Goal: Download file/media

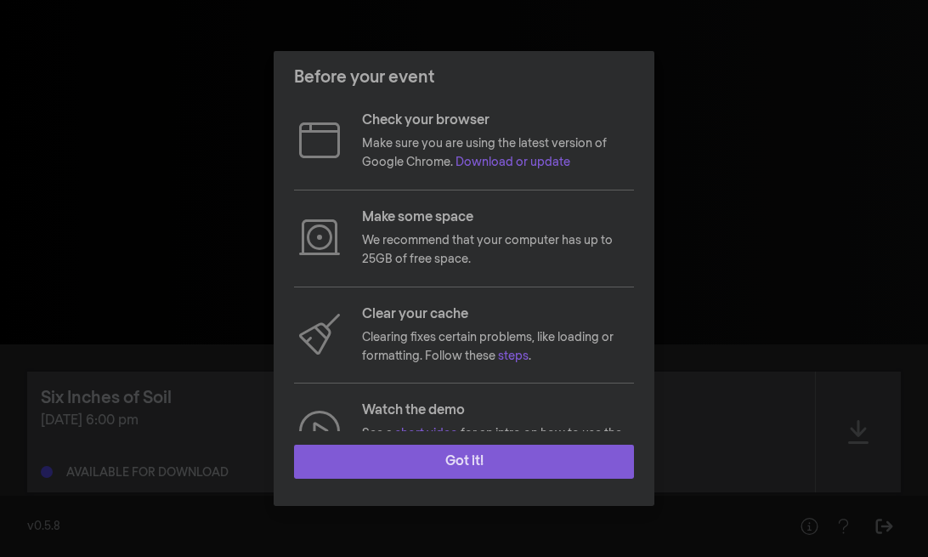
scroll to position [173, 0]
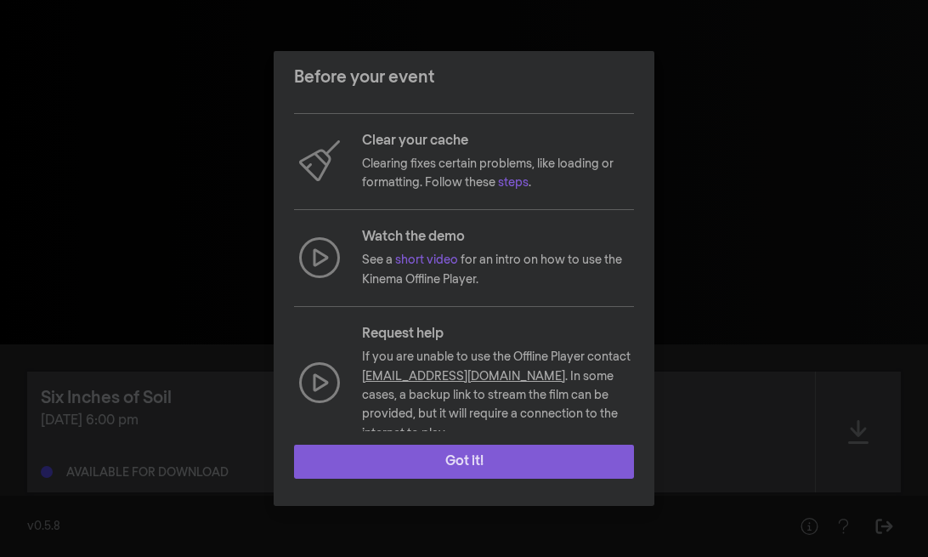
click at [455, 477] on button "Got it!" at bounding box center [464, 461] width 340 height 34
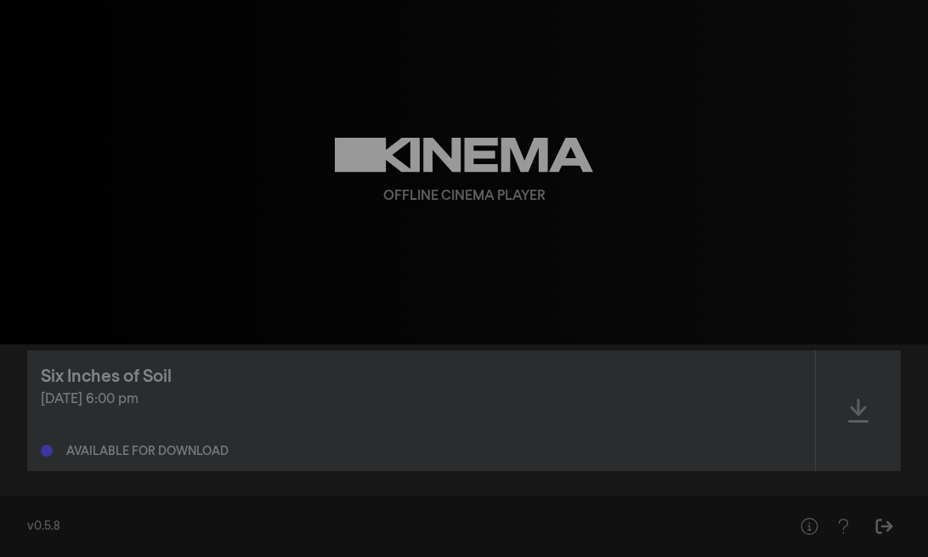
scroll to position [22, 0]
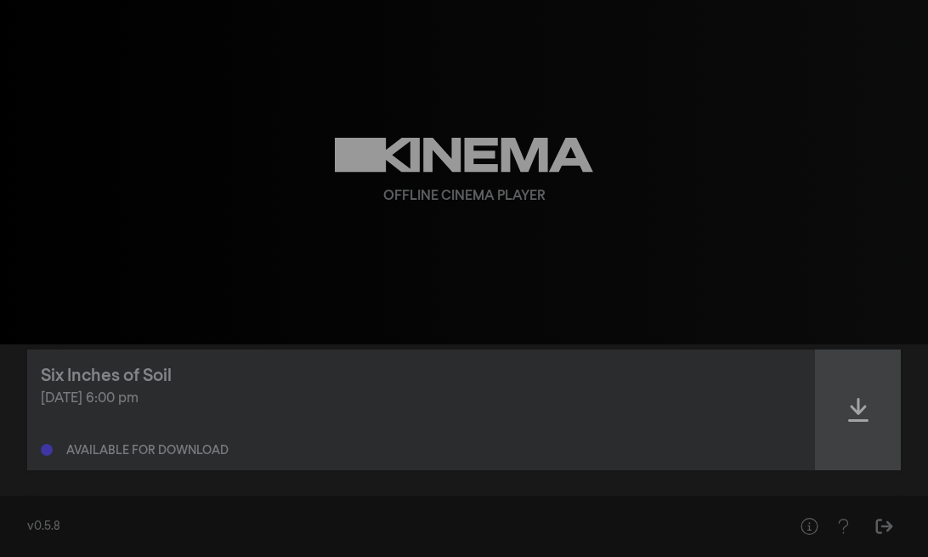
click at [866, 406] on icon at bounding box center [858, 409] width 20 height 27
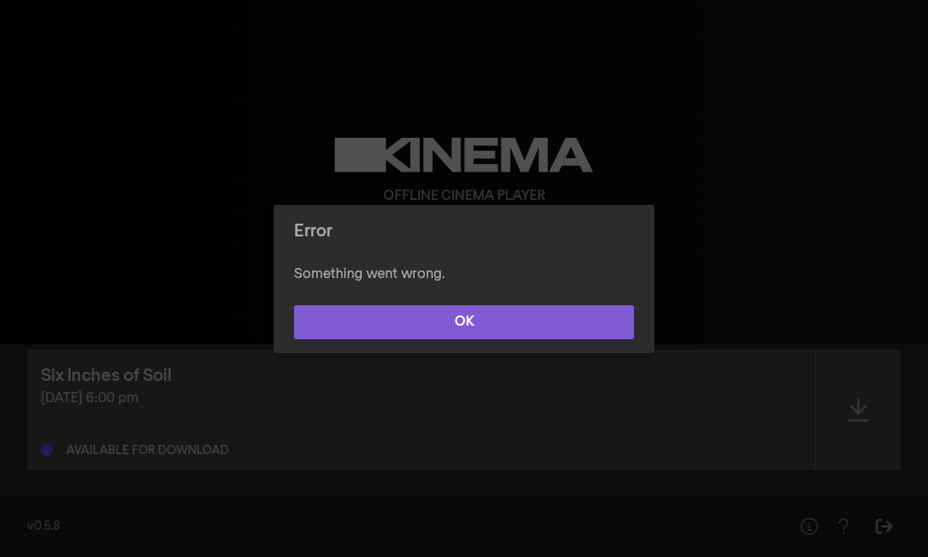
click at [494, 319] on button "OK" at bounding box center [464, 322] width 340 height 34
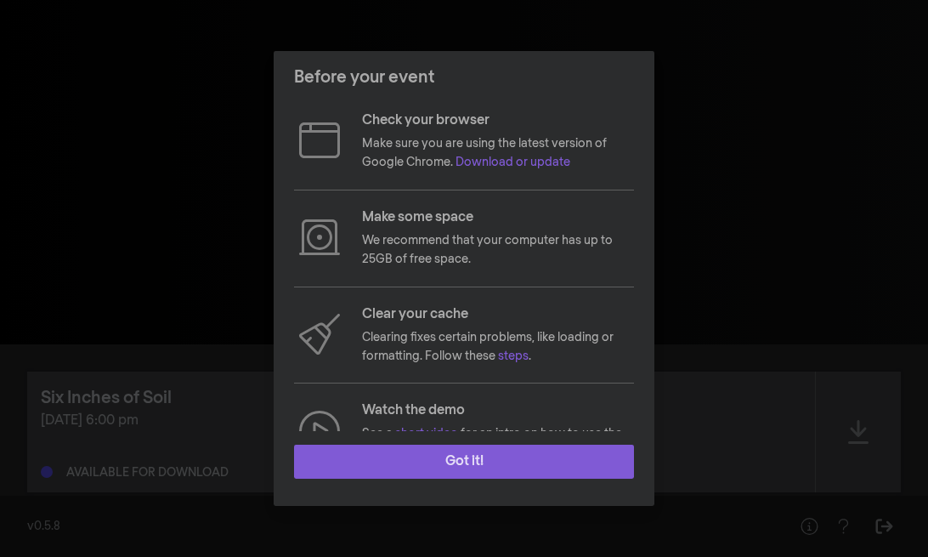
click at [513, 457] on button "Got it!" at bounding box center [464, 461] width 340 height 34
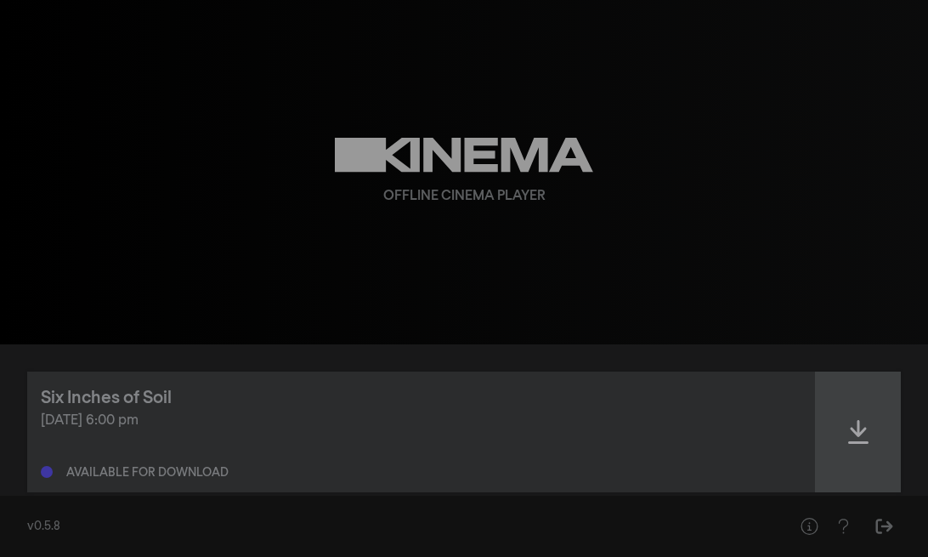
click at [851, 440] on icon at bounding box center [858, 431] width 20 height 27
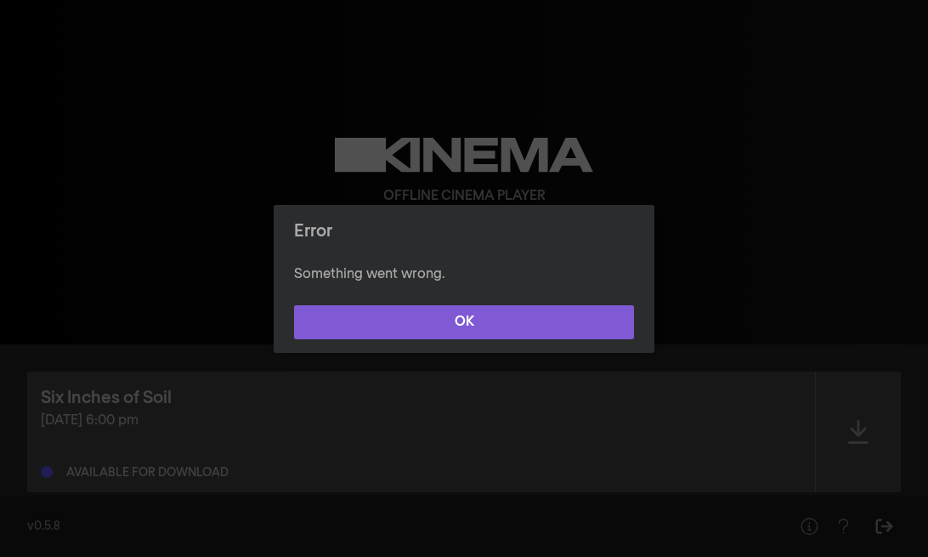
click at [540, 319] on button "OK" at bounding box center [464, 322] width 340 height 34
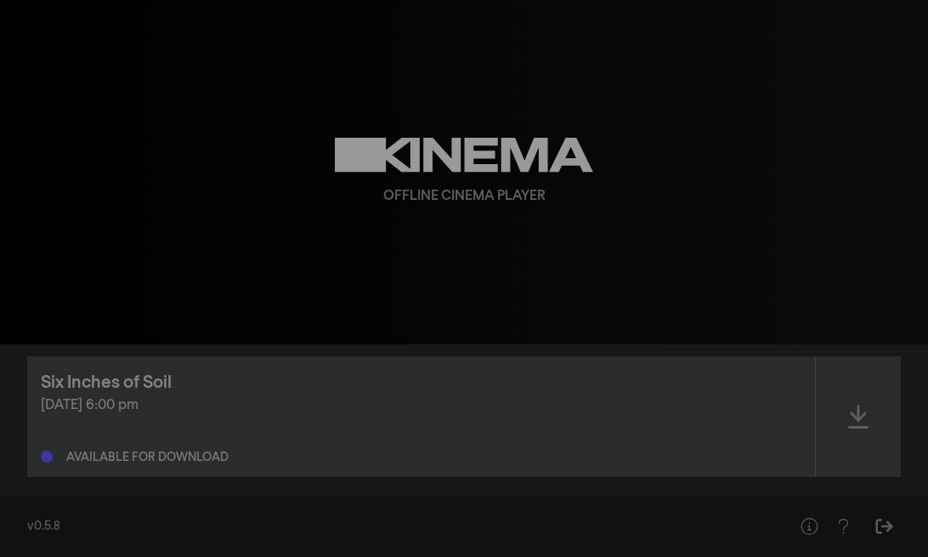
scroll to position [9, 0]
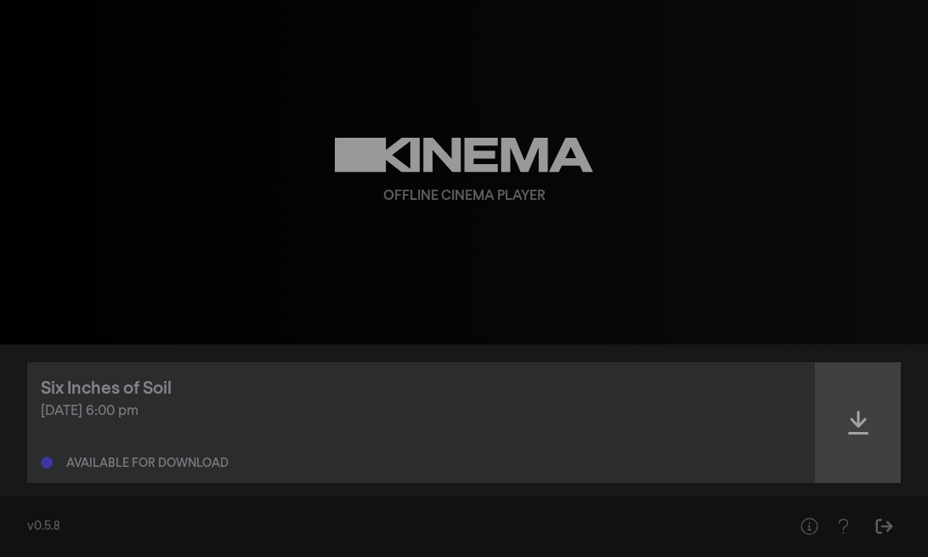
click at [842, 427] on div at bounding box center [858, 422] width 85 height 121
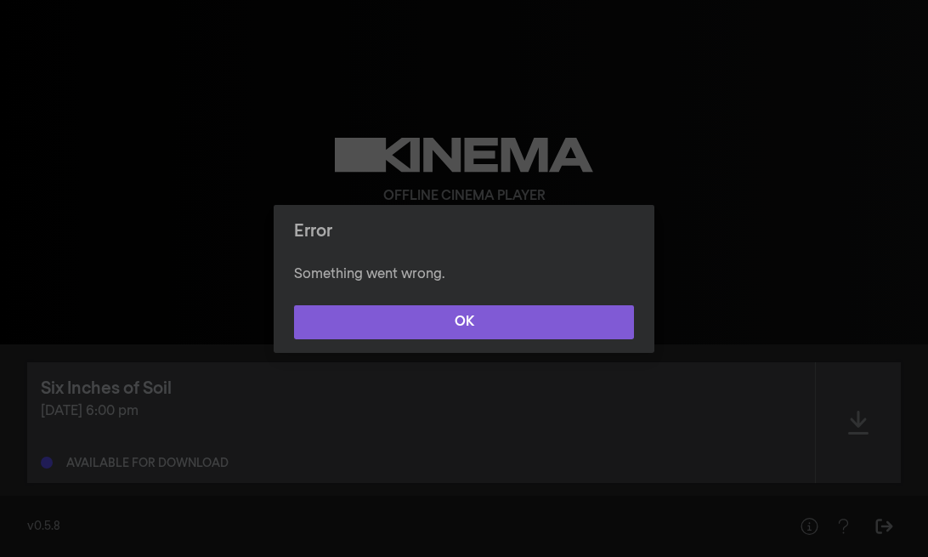
click at [553, 328] on button "OK" at bounding box center [464, 322] width 340 height 34
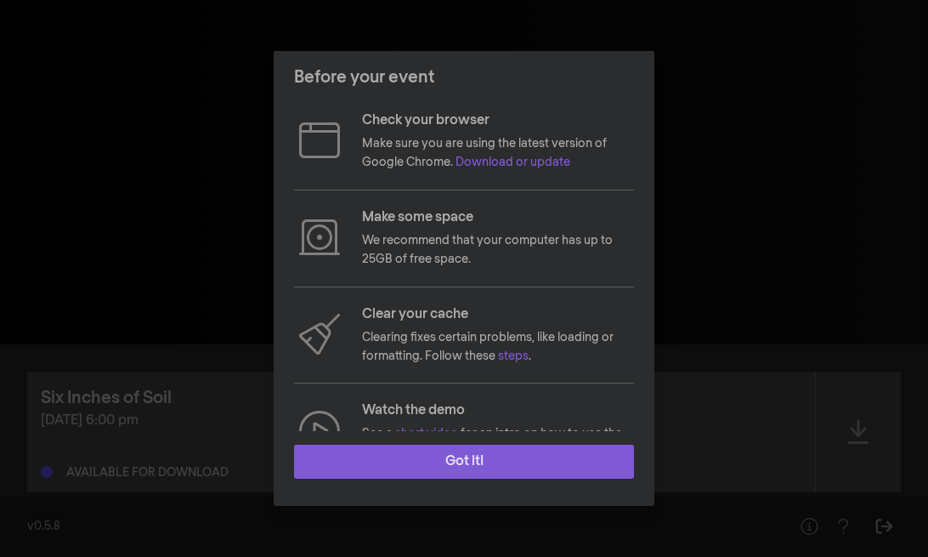
click at [452, 472] on button "Got it!" at bounding box center [464, 461] width 340 height 34
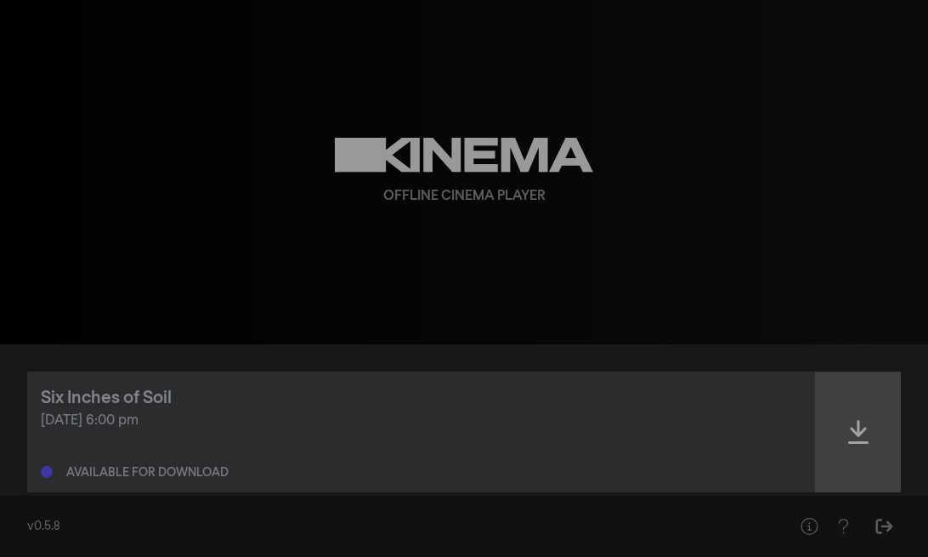
click at [845, 427] on div at bounding box center [858, 431] width 85 height 121
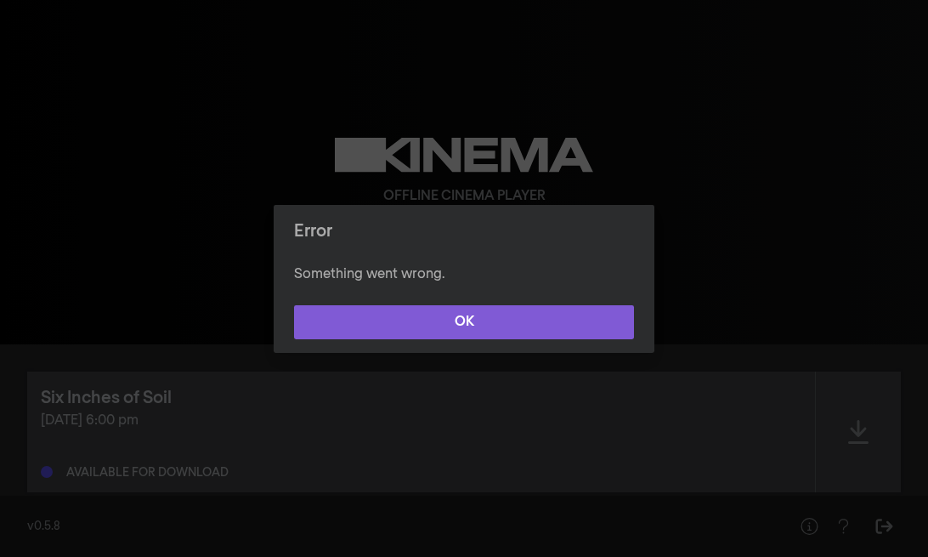
click at [552, 332] on button "OK" at bounding box center [464, 322] width 340 height 34
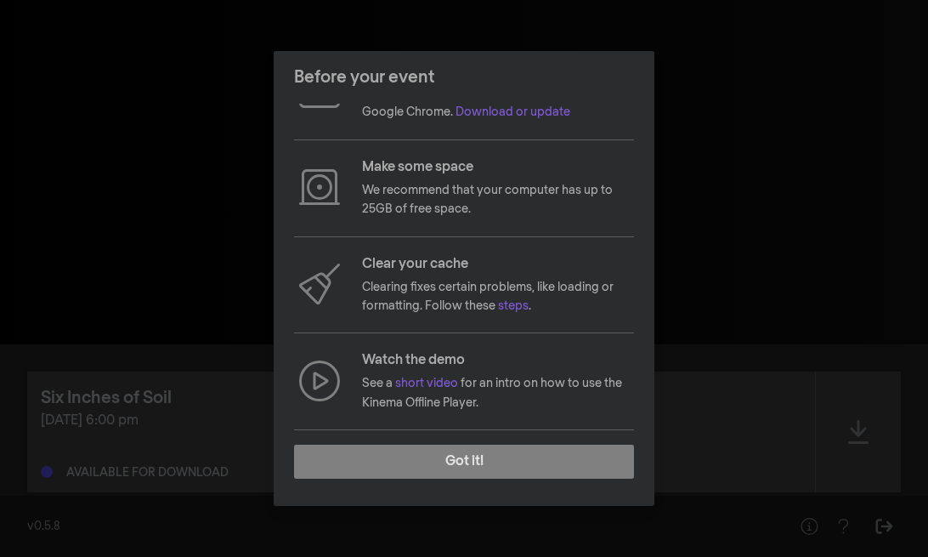
scroll to position [9, 0]
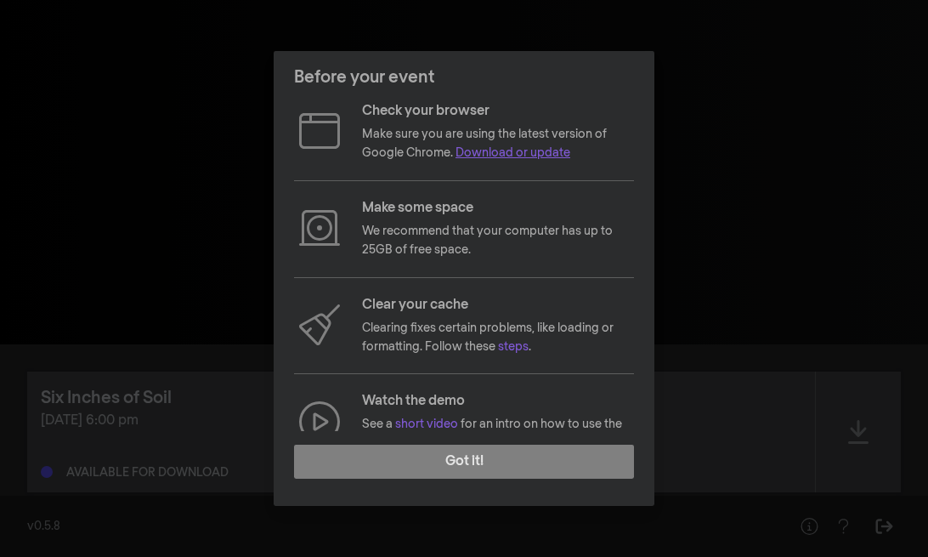
click at [494, 155] on link "Download or update" at bounding box center [512, 153] width 115 height 12
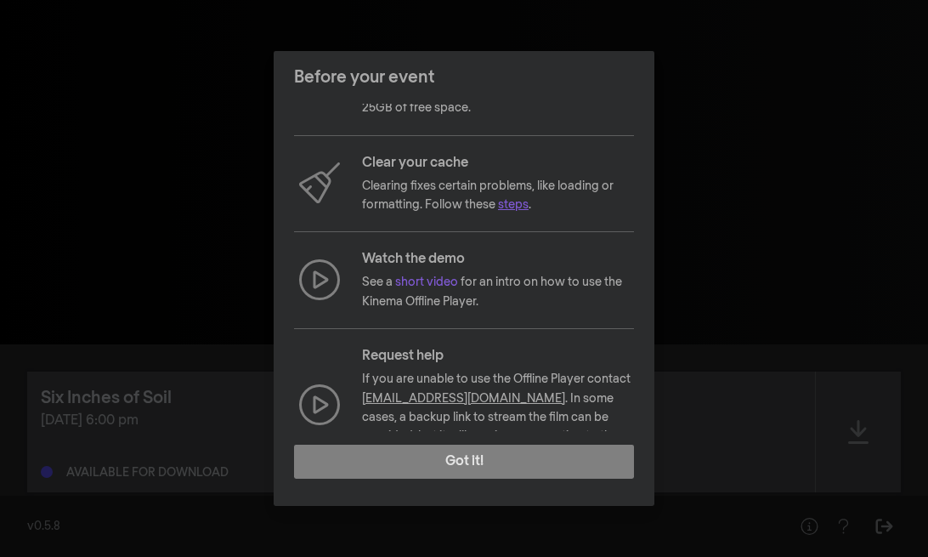
scroll to position [173, 0]
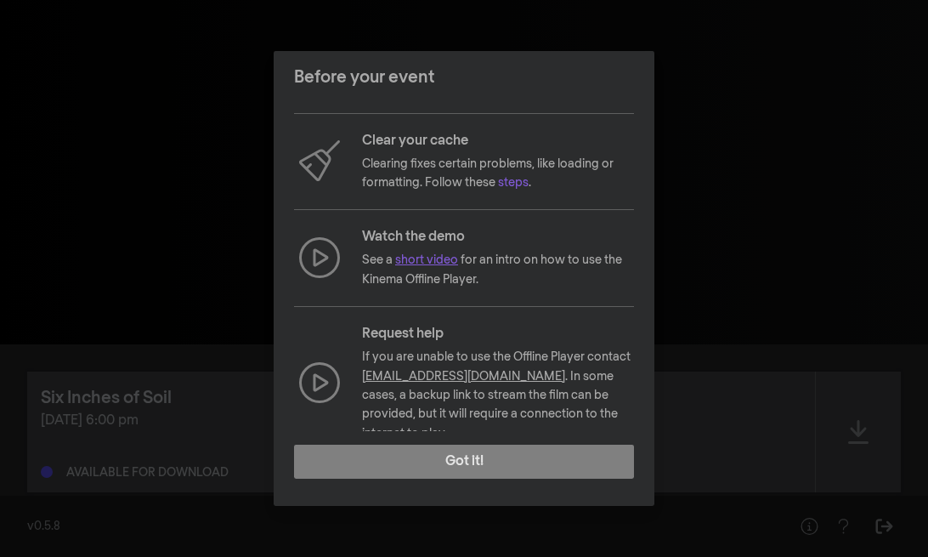
click at [427, 263] on link "short video" at bounding box center [426, 260] width 63 height 12
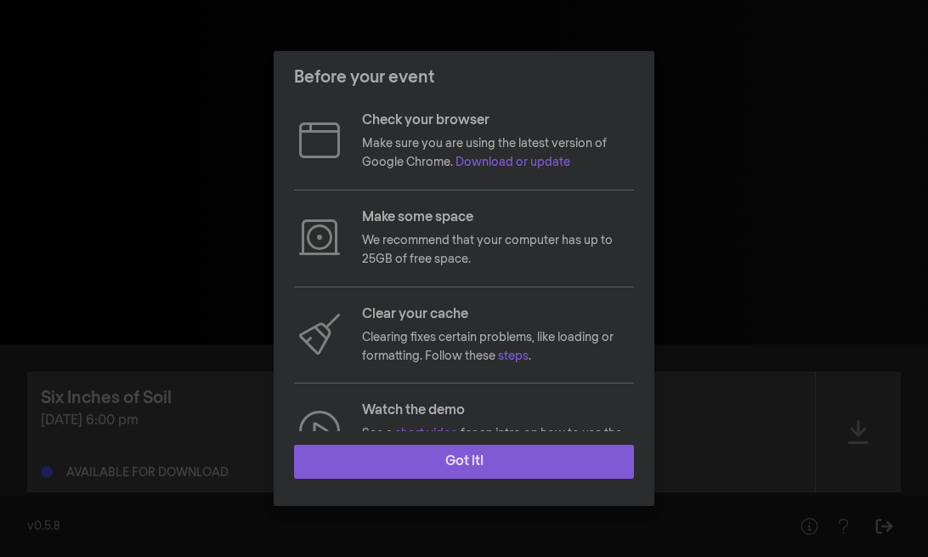
click at [477, 461] on button "Got it!" at bounding box center [464, 461] width 340 height 34
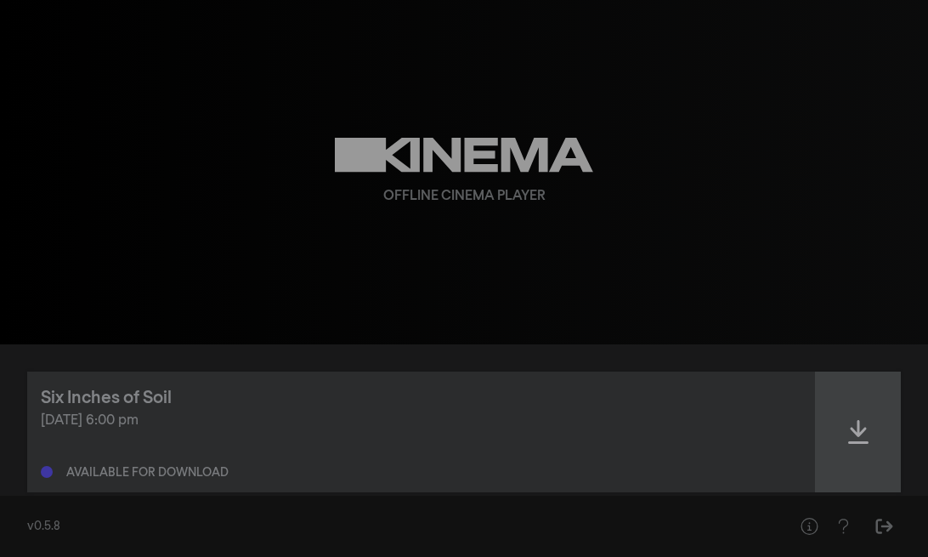
click at [867, 415] on div at bounding box center [858, 431] width 85 height 121
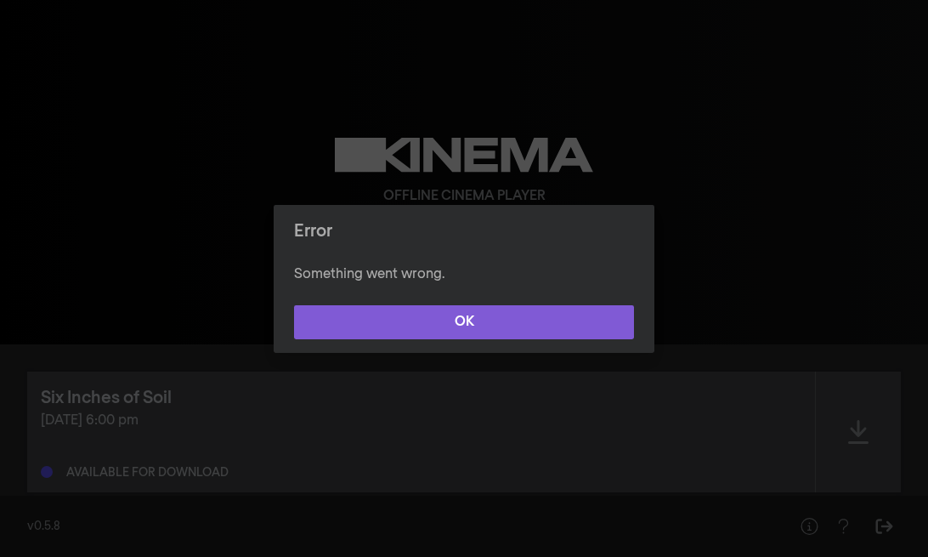
click at [560, 323] on button "OK" at bounding box center [464, 322] width 340 height 34
